Goal: Complete application form

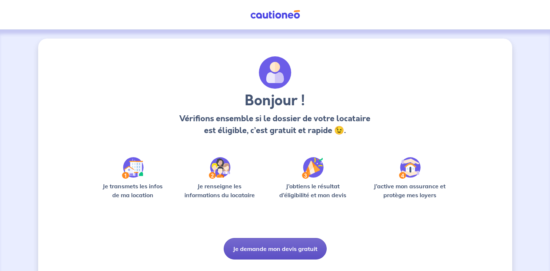
scroll to position [51, 0]
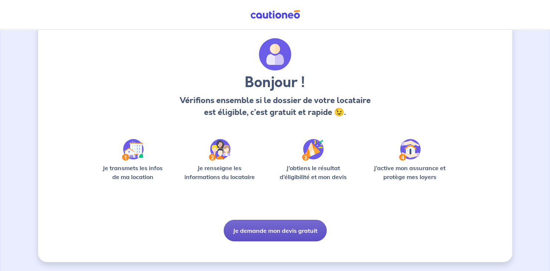
click at [260, 224] on button "Je demande mon devis gratuit" at bounding box center [275, 230] width 103 height 21
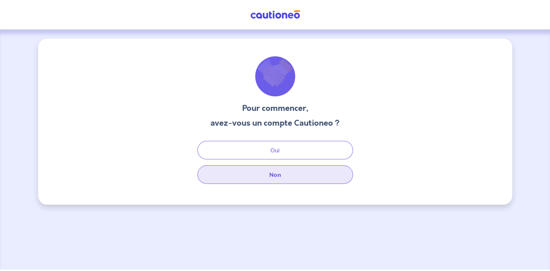
click at [296, 184] on button "Non" at bounding box center [275, 174] width 156 height 19
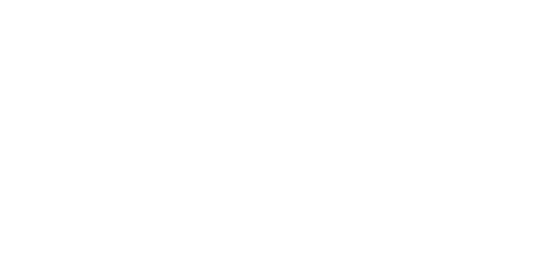
select select "FR"
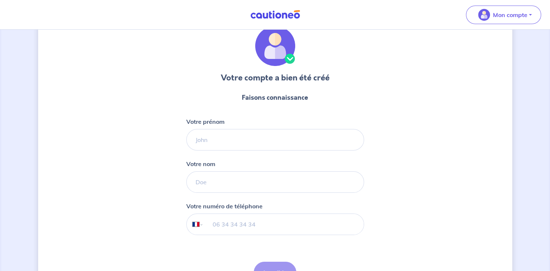
scroll to position [44, 0]
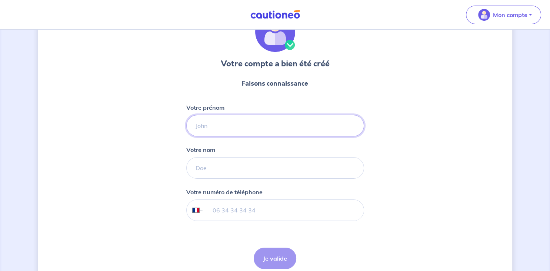
click at [197, 136] on input "Votre prénom" at bounding box center [275, 125] width 178 height 21
type input "[PERSON_NAME]"
click at [219, 179] on input "Votre nom" at bounding box center [275, 167] width 178 height 21
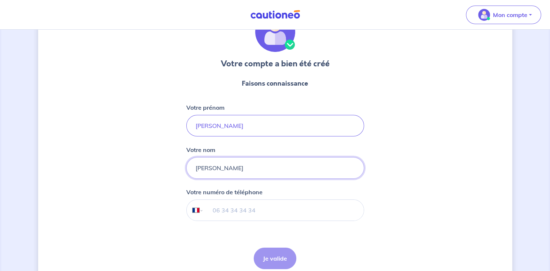
click at [199, 179] on input "[PERSON_NAME]" at bounding box center [275, 167] width 178 height 21
type input "Chevallier"
click at [227, 220] on input "tel" at bounding box center [283, 210] width 160 height 21
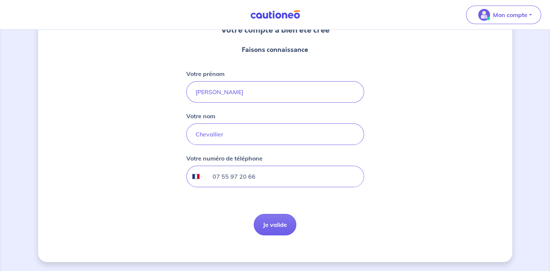
scroll to position [116, 0]
type input "07 55 97 20 66"
click at [275, 214] on button "Je valide" at bounding box center [275, 224] width 43 height 21
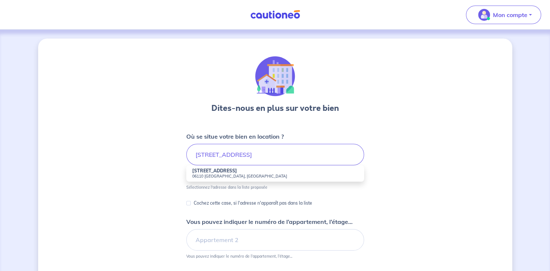
click at [209, 179] on small "06110 [GEOGRAPHIC_DATA], [GEOGRAPHIC_DATA]" at bounding box center [275, 175] width 166 height 5
type input "[STREET_ADDRESS]"
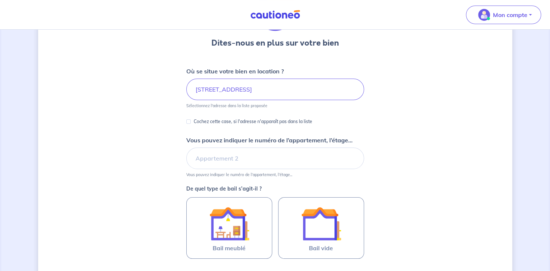
scroll to position [89, 0]
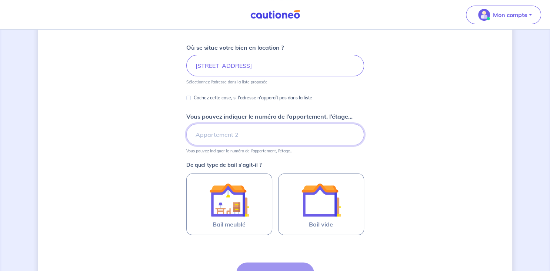
click at [215, 145] on input "Vous pouvez indiquer le numéro de l’appartement, l’étage..." at bounding box center [275, 134] width 178 height 21
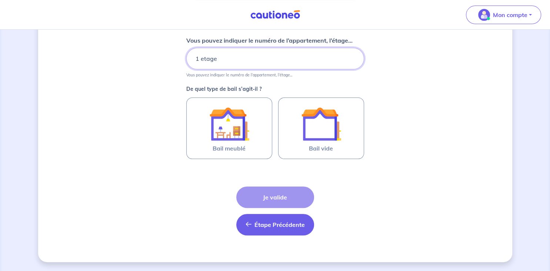
scroll to position [208, 0]
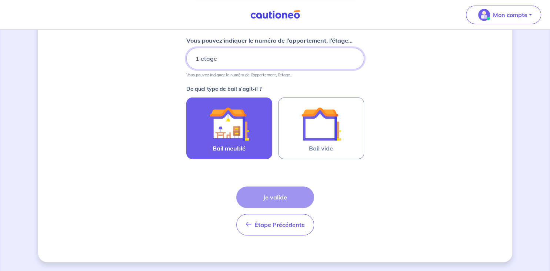
type input "1 etage"
click at [217, 123] on img at bounding box center [229, 124] width 40 height 40
click at [0, 0] on input "Bail meublé" at bounding box center [0, 0] width 0 height 0
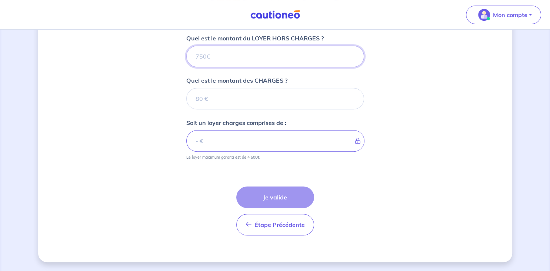
scroll to position [359, 0]
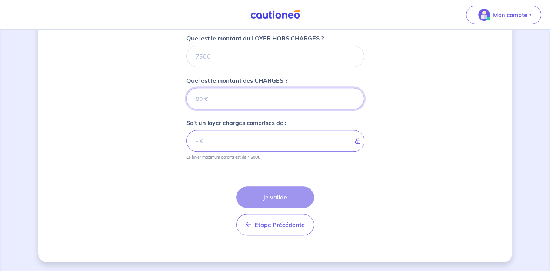
click at [202, 88] on input "Quel est le montant des CHARGES ?" at bounding box center [275, 98] width 178 height 21
type input "3"
type input "30"
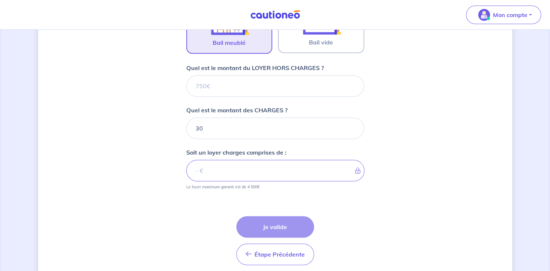
scroll to position [270, 0]
click at [212, 97] on input "Quel est le montant du LOYER HORS CHARGES ?" at bounding box center [275, 86] width 178 height 21
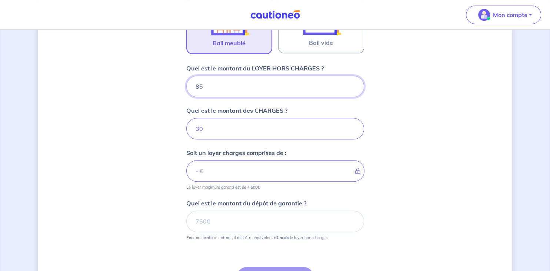
type input "850"
type input "880"
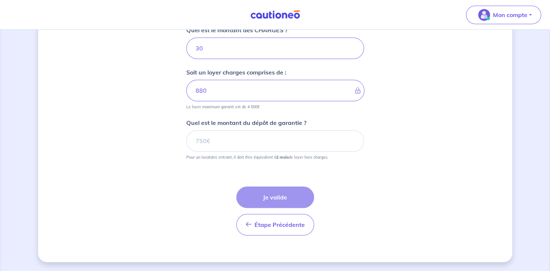
scroll to position [416, 0]
type input "850"
click at [219, 130] on input "Quel est le montant du dépôt de garantie ?" at bounding box center [275, 140] width 178 height 21
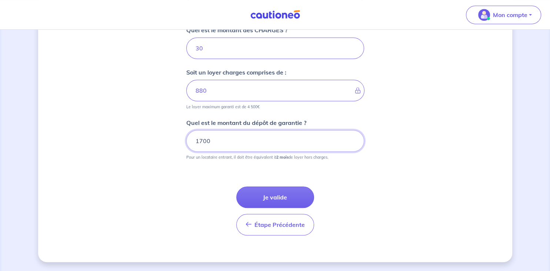
type input "1700"
click at [278, 189] on button "Je valide" at bounding box center [275, 196] width 78 height 21
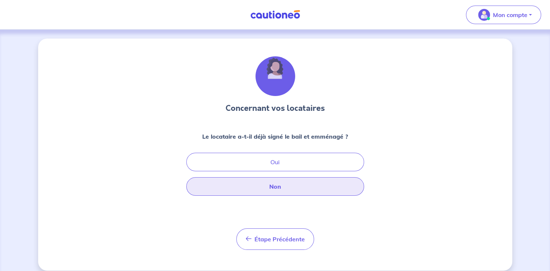
click at [287, 196] on button "Non" at bounding box center [275, 186] width 178 height 19
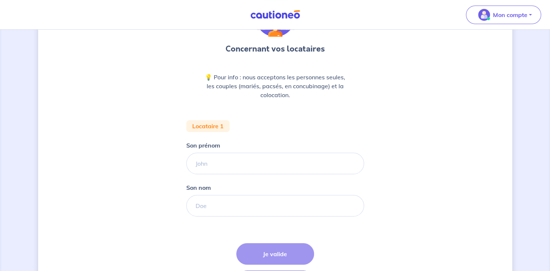
scroll to position [89, 0]
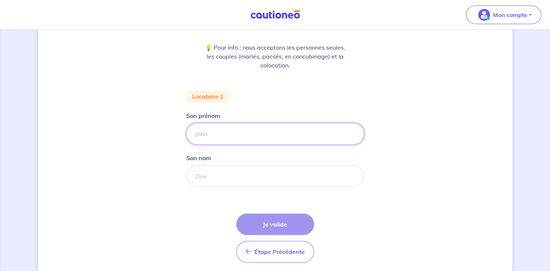
click at [215, 145] on input "Son prénom" at bounding box center [275, 133] width 178 height 21
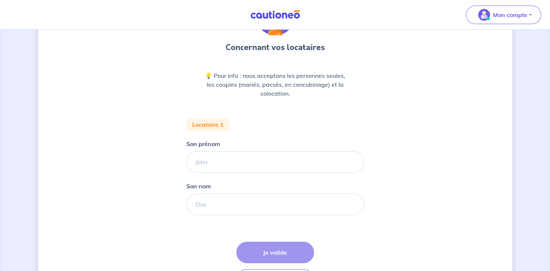
scroll to position [44, 0]
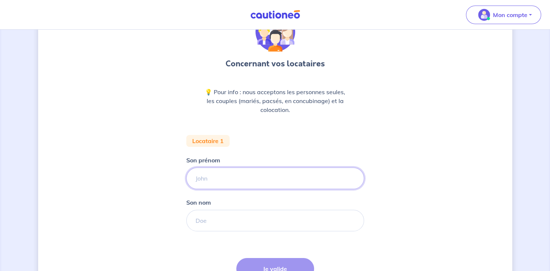
click at [206, 189] on input "Son prénom" at bounding box center [275, 177] width 178 height 21
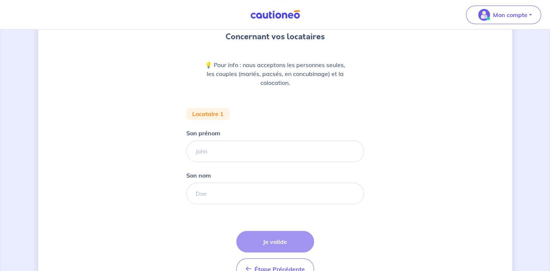
scroll to position [89, 0]
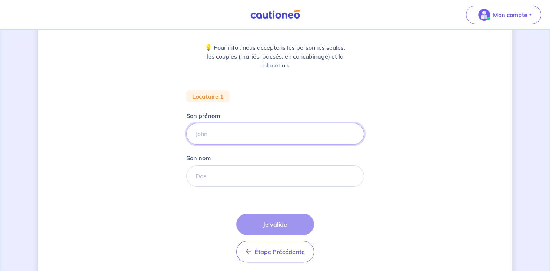
click at [206, 145] on input "Son prénom" at bounding box center [275, 133] width 178 height 21
type input "Hillel"
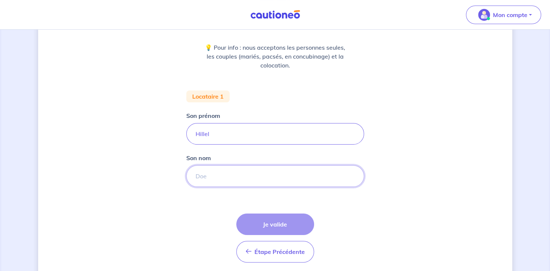
click at [209, 187] on input "Son nom" at bounding box center [275, 175] width 178 height 21
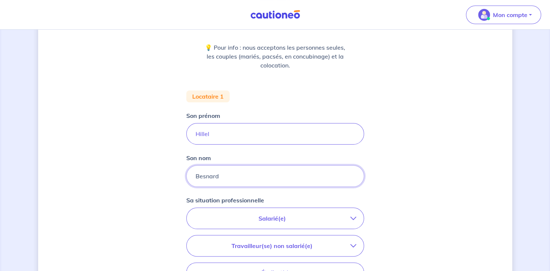
type input "Besnard"
click at [214, 223] on p "Salarié(e)" at bounding box center [272, 218] width 156 height 9
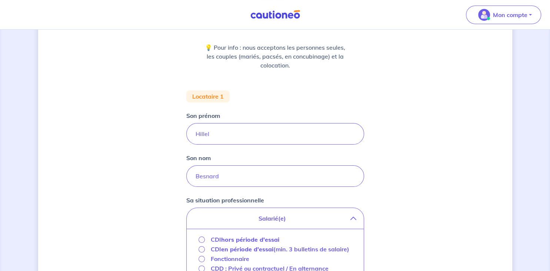
scroll to position [222, 0]
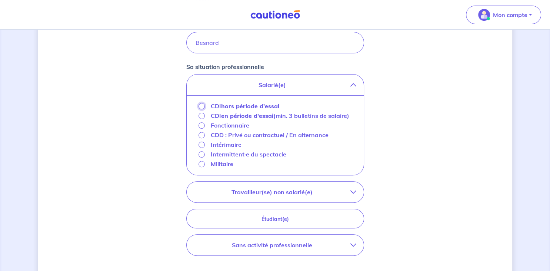
click at [199, 109] on input "CDI hors période d'essai" at bounding box center [202, 106] width 6 height 6
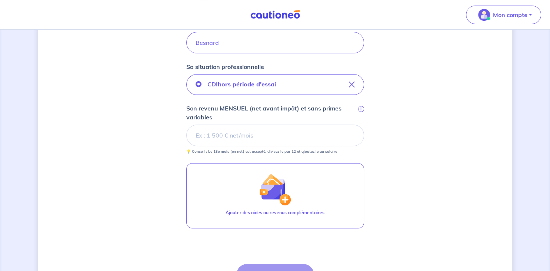
click at [199, 146] on input "Son revenu MENSUEL (net avant impôt) et sans primes variables i" at bounding box center [275, 134] width 178 height 21
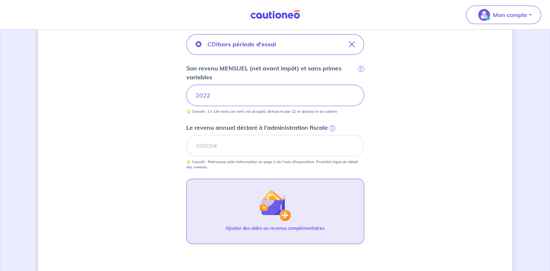
scroll to position [311, 0]
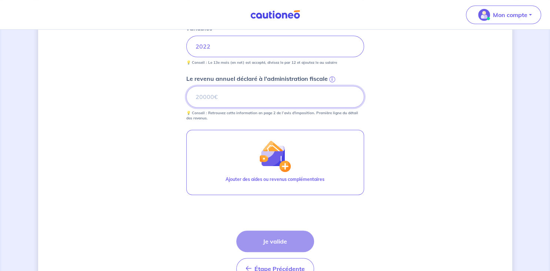
click at [225, 107] on input "Le revenu annuel déclaré à l'administration fiscale i" at bounding box center [275, 96] width 178 height 21
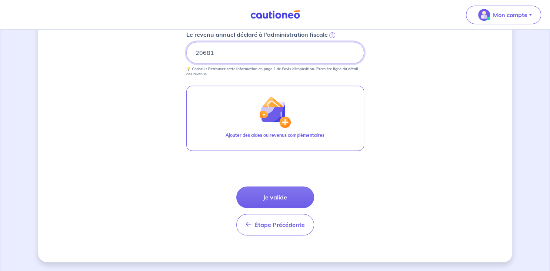
scroll to position [400, 0]
type input "20681"
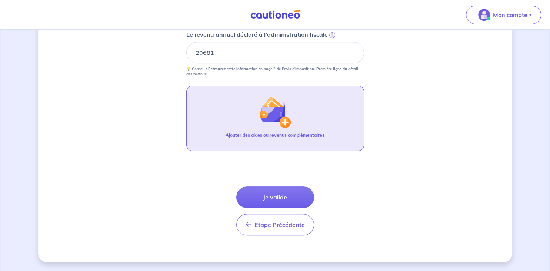
click at [242, 139] on p "Ajouter des aides ou revenus complémentaires" at bounding box center [275, 135] width 99 height 7
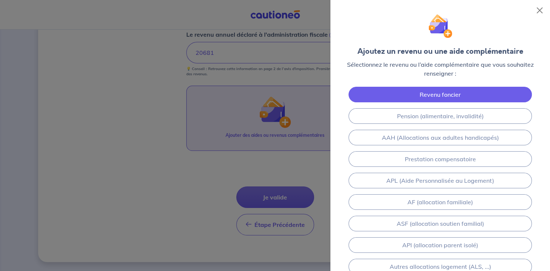
click at [376, 102] on link "Revenu foncier" at bounding box center [440, 95] width 183 height 16
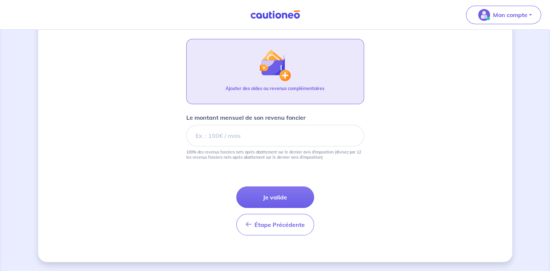
scroll to position [474, 0]
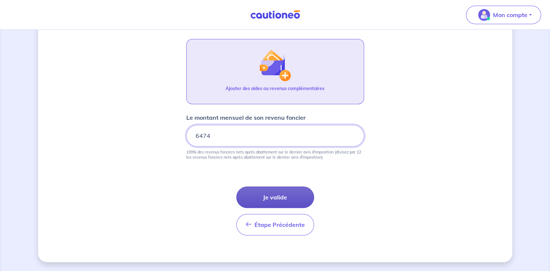
type input "6474"
click at [262, 192] on button "Je valide" at bounding box center [275, 196] width 78 height 21
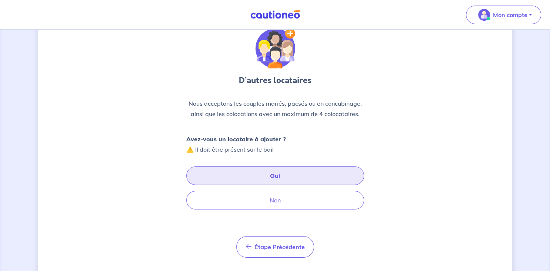
scroll to position [44, 0]
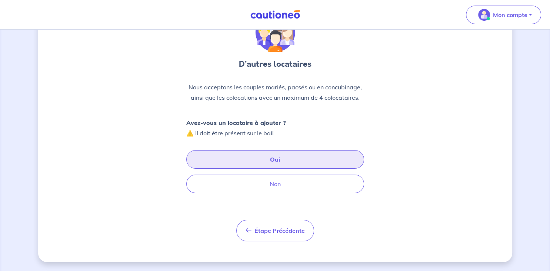
click at [239, 169] on button "Oui" at bounding box center [275, 159] width 178 height 19
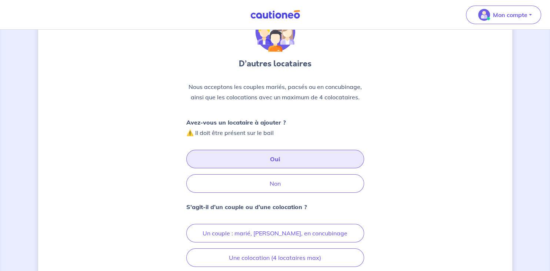
scroll to position [133, 0]
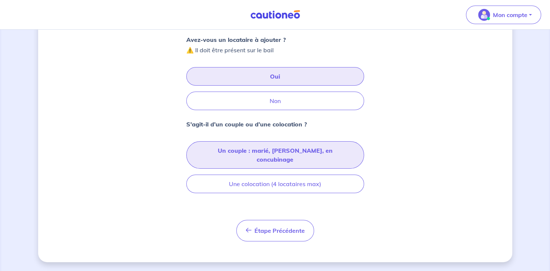
click at [245, 169] on button "Un couple : marié, [PERSON_NAME], en concubinage" at bounding box center [275, 154] width 178 height 27
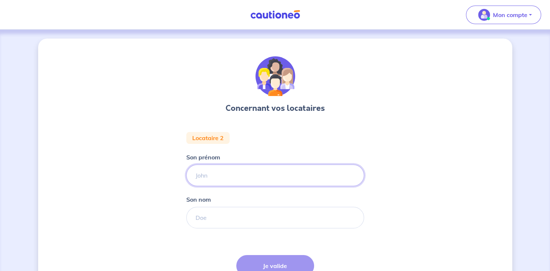
click at [210, 186] on input "Son prénom" at bounding box center [275, 175] width 178 height 21
type input "désiré"
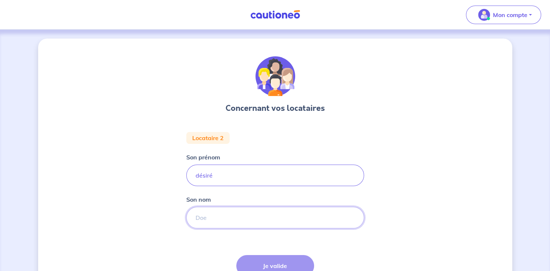
click at [208, 228] on input "Son nom" at bounding box center [275, 217] width 178 height 21
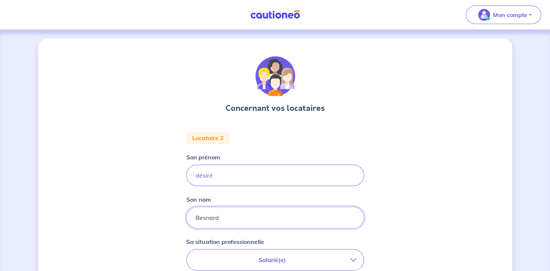
type input "Besnard"
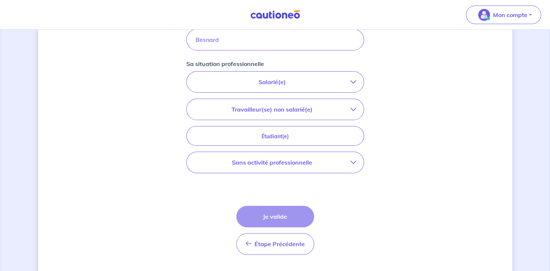
click at [235, 114] on p "Travailleur(se) non salarié(e)" at bounding box center [272, 109] width 156 height 9
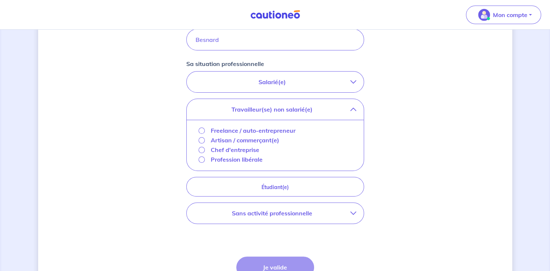
click at [199, 135] on div "Freelance / auto-entrepreneur" at bounding box center [247, 130] width 97 height 9
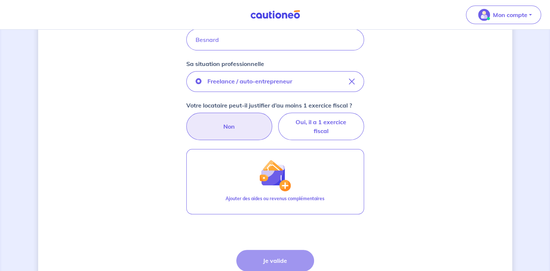
click at [250, 140] on label "Non" at bounding box center [229, 126] width 86 height 27
click at [273, 117] on input "Non" at bounding box center [275, 115] width 5 height 5
radio input "true"
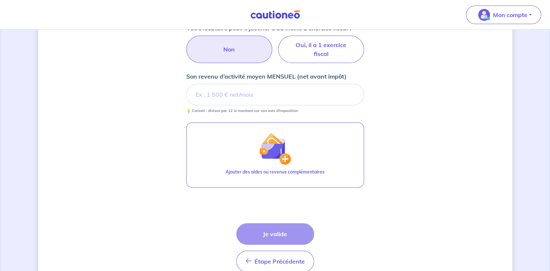
scroll to position [267, 0]
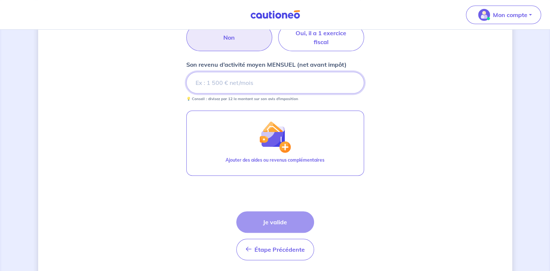
click at [243, 93] on input "Son revenu d’activité moyen MENSUEL (net avant impôt)" at bounding box center [275, 82] width 178 height 21
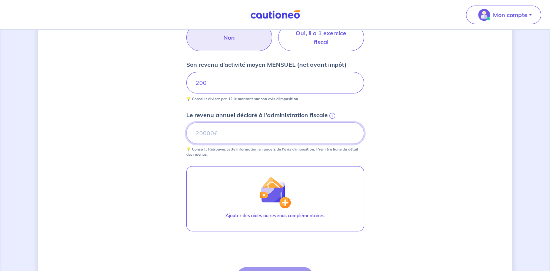
click at [232, 144] on input "Le revenu annuel déclaré à l'administration fiscale i" at bounding box center [275, 132] width 178 height 21
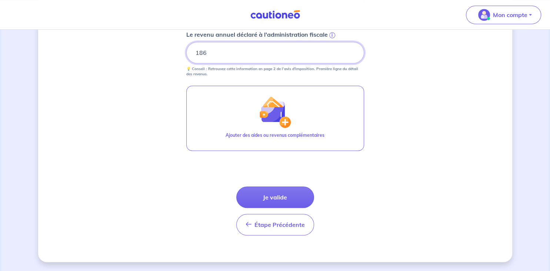
scroll to position [412, 0]
type input "186"
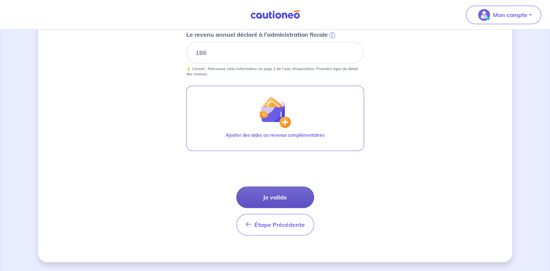
click at [252, 198] on button "Je valide" at bounding box center [275, 196] width 78 height 21
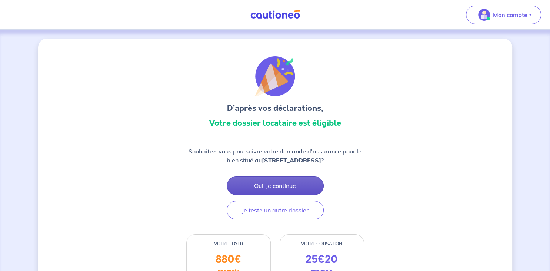
click at [271, 195] on button "Oui, je continue" at bounding box center [275, 185] width 97 height 19
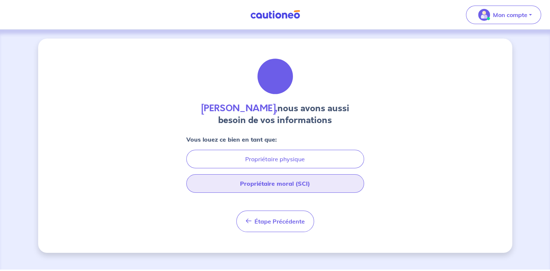
click at [249, 193] on button "Propriétaire moral (SCI)" at bounding box center [275, 183] width 178 height 19
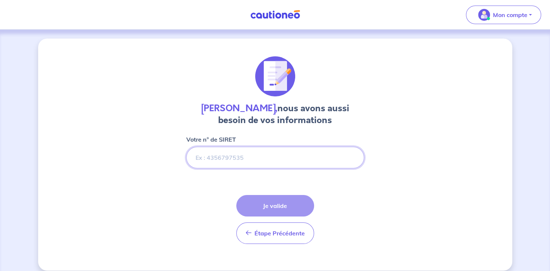
click at [212, 168] on input "Votre n° de SIRET" at bounding box center [275, 157] width 178 height 21
